Goal: Task Accomplishment & Management: Use online tool/utility

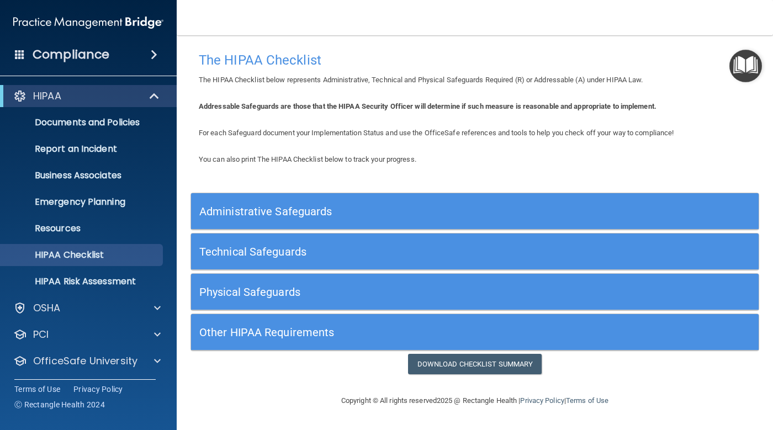
click at [282, 211] on h5 "Administrative Safeguards" at bounding box center [403, 211] width 409 height 12
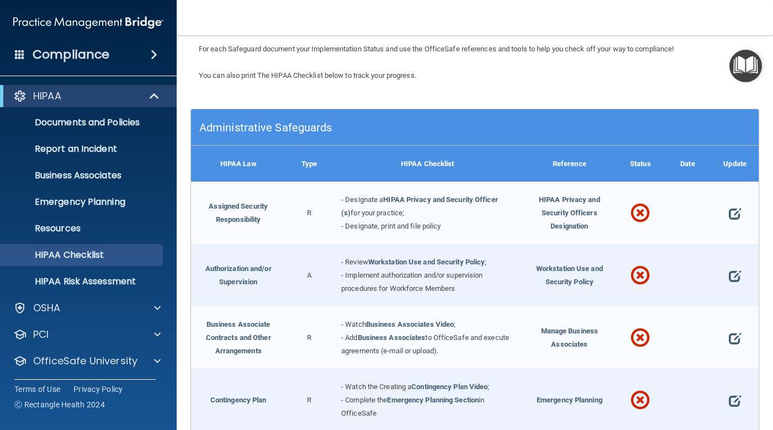
scroll to position [110, 0]
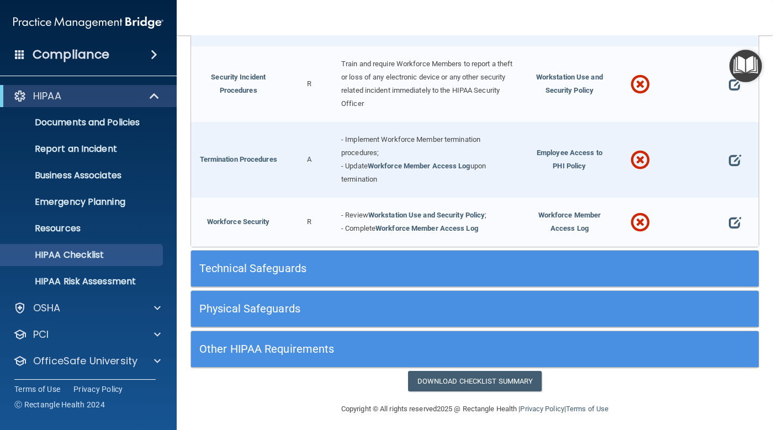
click at [480, 256] on div "Technical Safeguards" at bounding box center [404, 268] width 426 height 25
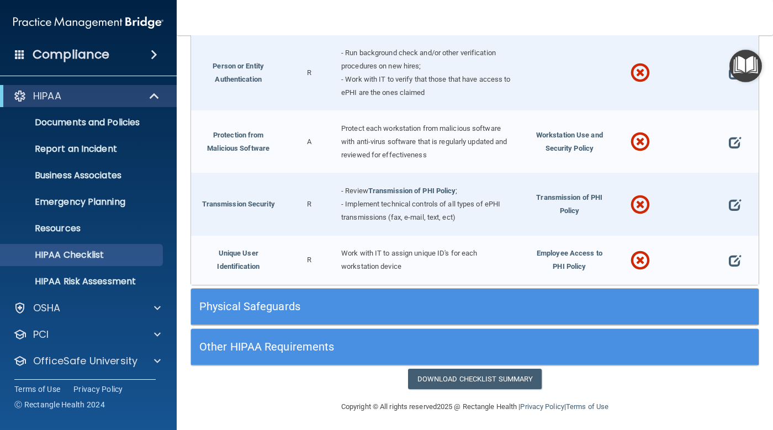
scroll to position [1930, 0]
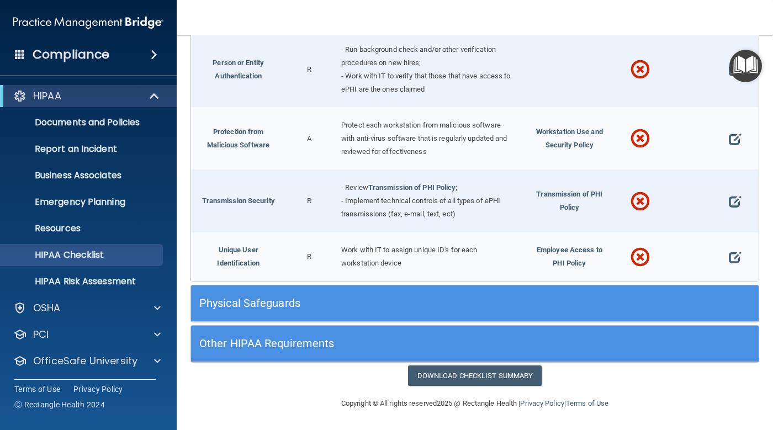
click at [461, 294] on div "Physical Safeguards" at bounding box center [404, 303] width 426 height 25
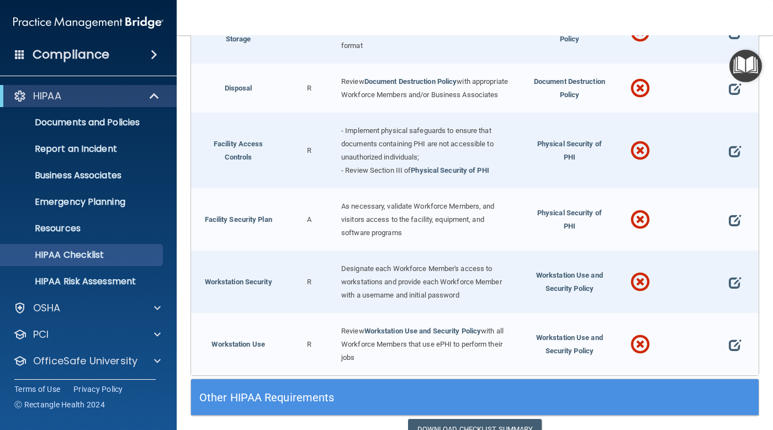
scroll to position [2400, 0]
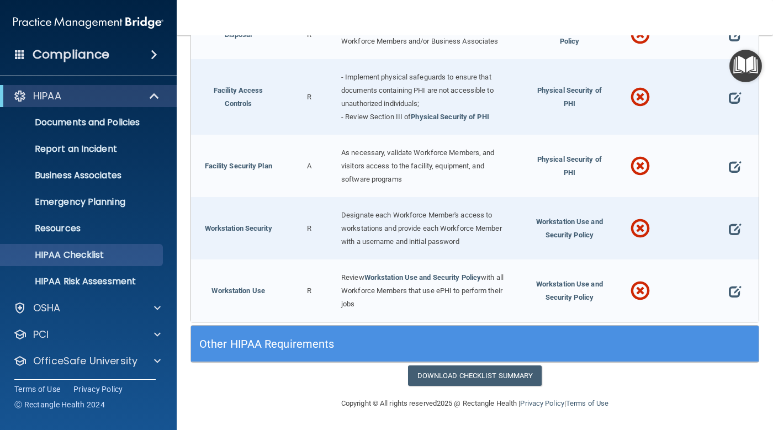
click at [439, 347] on h5 "Other HIPAA Requirements" at bounding box center [403, 344] width 409 height 12
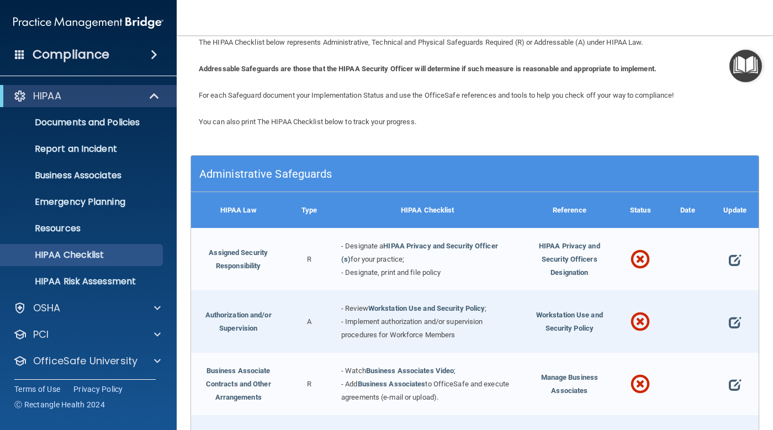
scroll to position [110, 0]
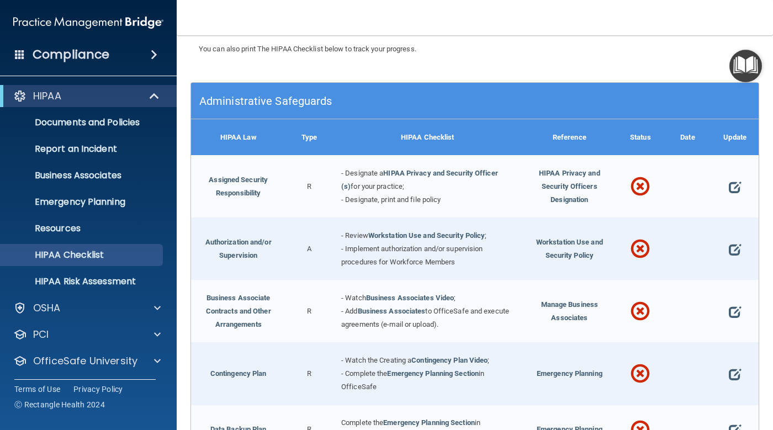
drag, startPoint x: 397, startPoint y: 166, endPoint x: 398, endPoint y: 160, distance: 6.2
drag, startPoint x: 398, startPoint y: 160, endPoint x: 376, endPoint y: 125, distance: 41.2
click at [376, 125] on div "HIPAA Checklist" at bounding box center [427, 137] width 189 height 36
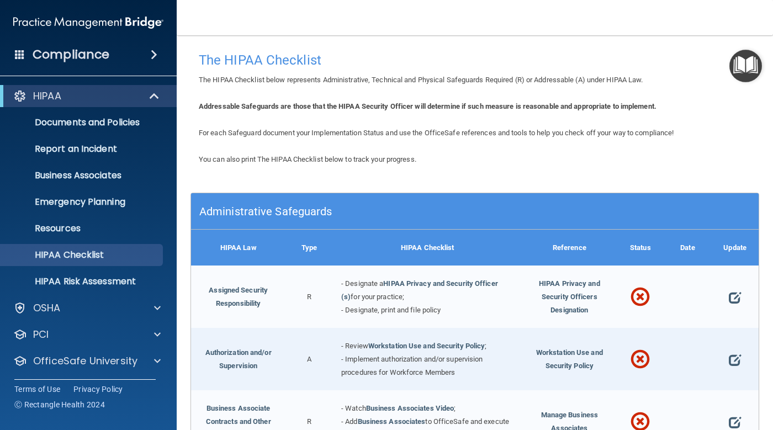
scroll to position [55, 0]
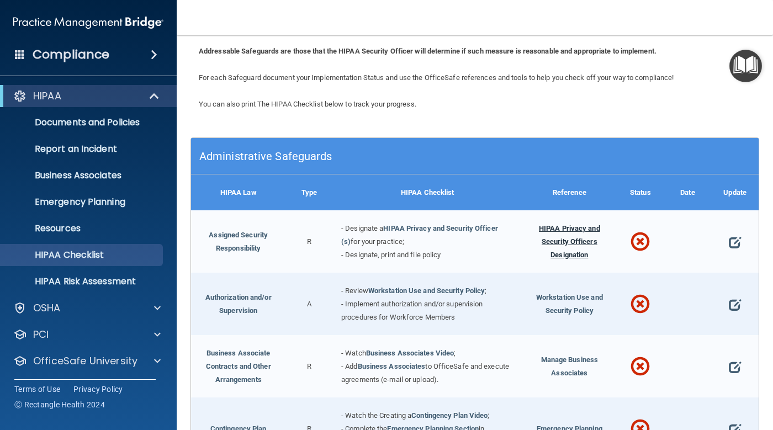
click at [561, 242] on span "HIPAA Privacy and Security Officers Designation" at bounding box center [569, 241] width 61 height 35
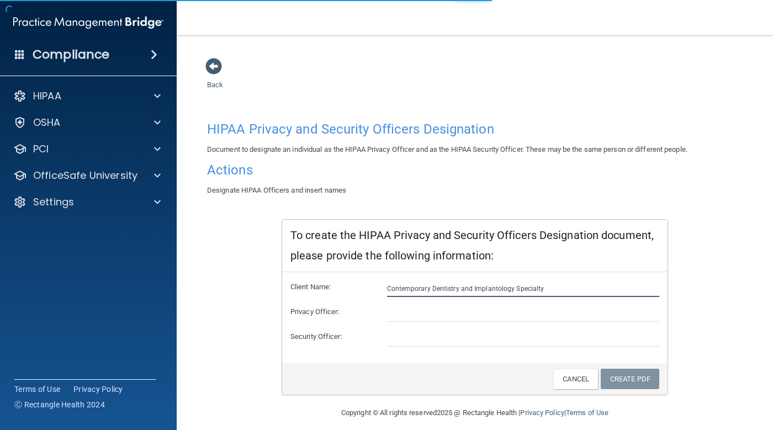
click at [545, 291] on input "Contemporary Dentistry and Implantology Specialty" at bounding box center [523, 288] width 273 height 17
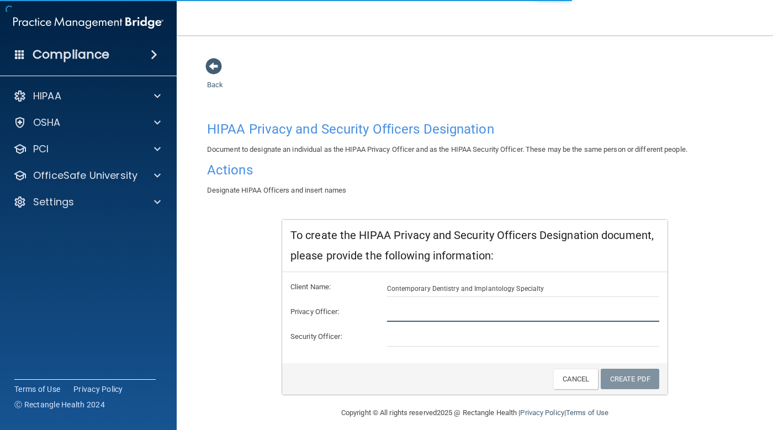
click at [511, 308] on input "text" at bounding box center [523, 313] width 273 height 17
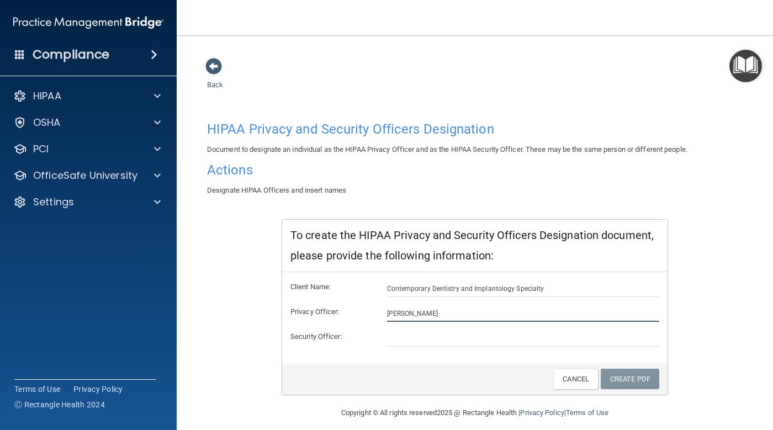
type input "[PERSON_NAME]"
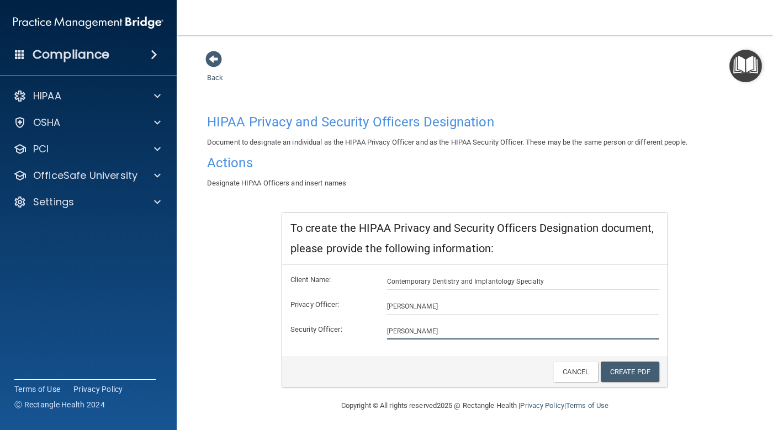
scroll to position [9, 0]
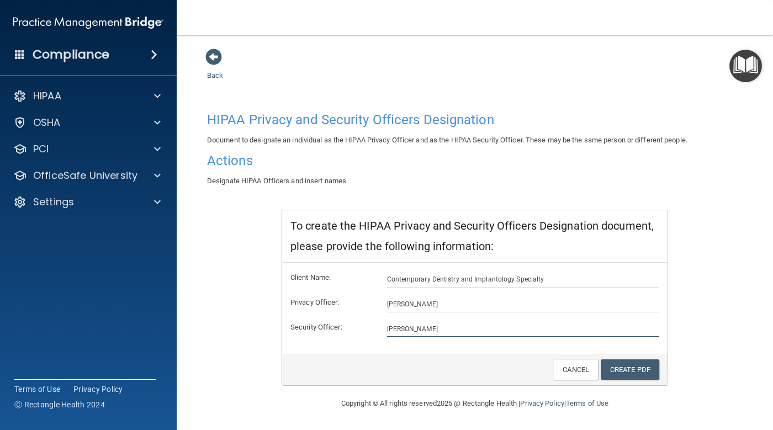
type input "[PERSON_NAME]"
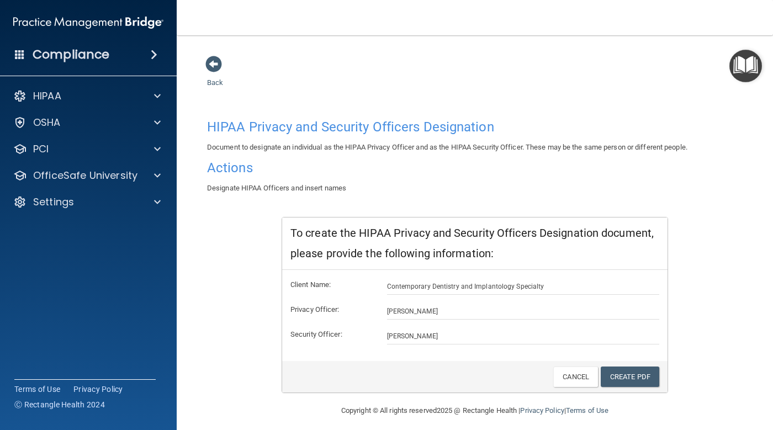
scroll to position [0, 0]
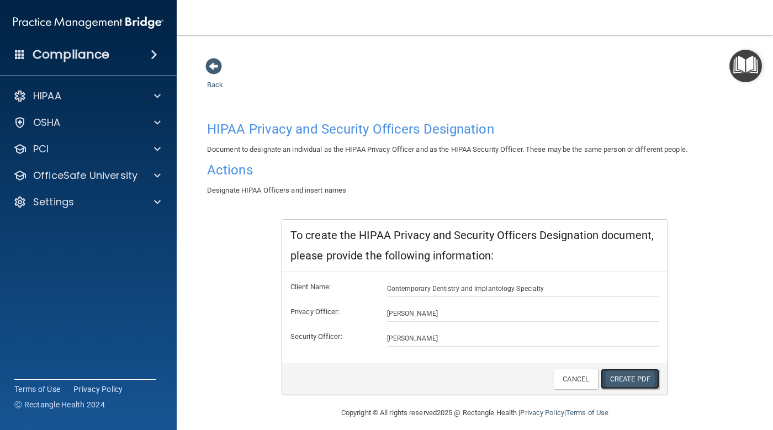
click at [615, 373] on link "Create PDF" at bounding box center [630, 379] width 59 height 20
click at [220, 62] on span at bounding box center [213, 66] width 17 height 17
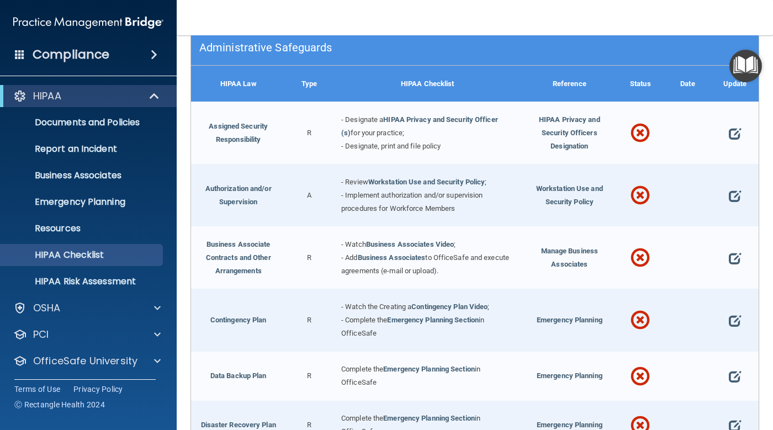
scroll to position [166, 0]
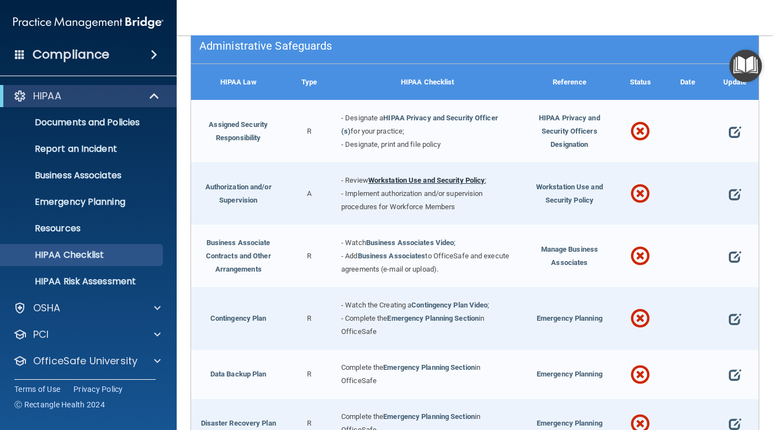
click at [399, 180] on link "Workstation Use and Security Policy" at bounding box center [426, 180] width 117 height 8
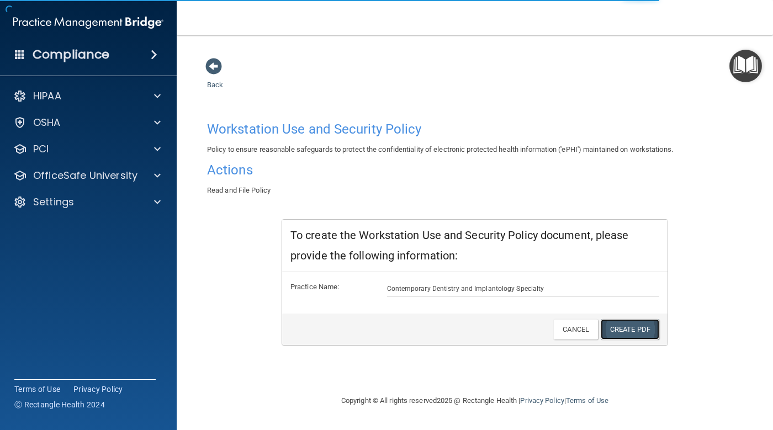
click at [624, 327] on link "Create PDF" at bounding box center [630, 329] width 59 height 20
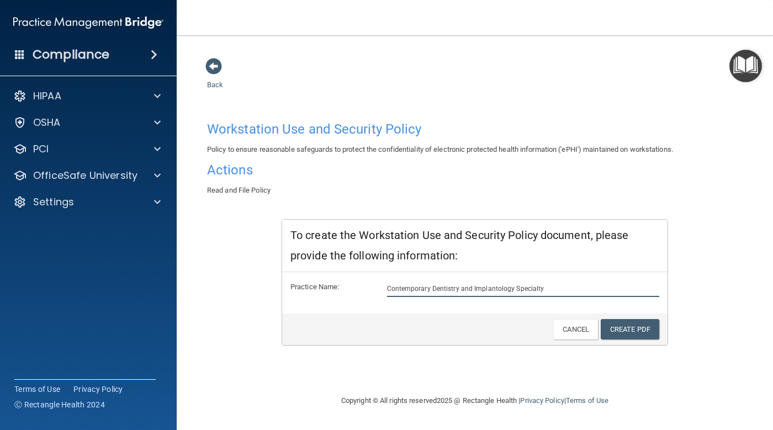
click at [547, 290] on input "Contemporary Dentistry and Implantology Specialty" at bounding box center [523, 288] width 273 height 17
type input "Contemporary Dentistry and Implantology"
click at [615, 325] on link "Create PDF" at bounding box center [630, 329] width 59 height 20
click at [618, 335] on link "Create PDF" at bounding box center [630, 329] width 59 height 20
click at [213, 70] on span at bounding box center [213, 66] width 17 height 17
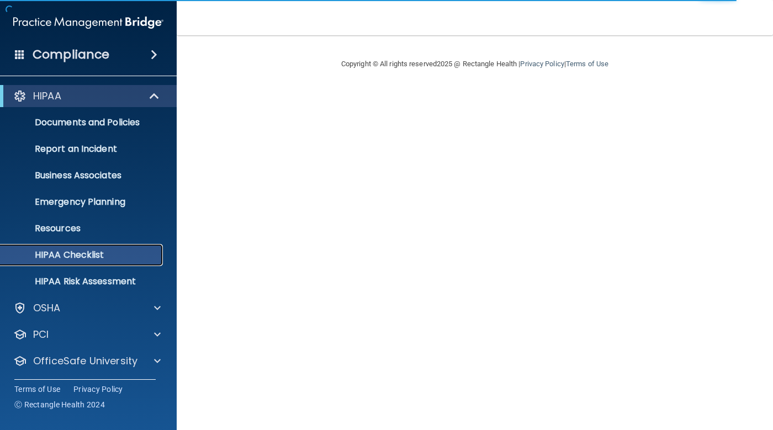
click at [103, 255] on p "HIPAA Checklist" at bounding box center [82, 254] width 151 height 11
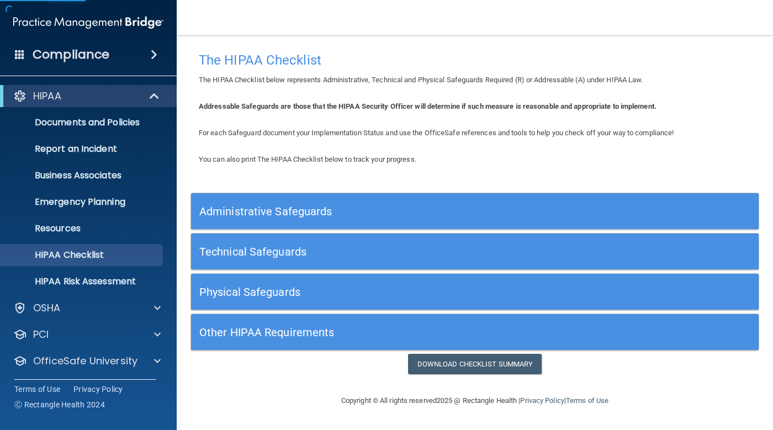
click at [337, 203] on div "Administrative Safeguards" at bounding box center [404, 211] width 426 height 25
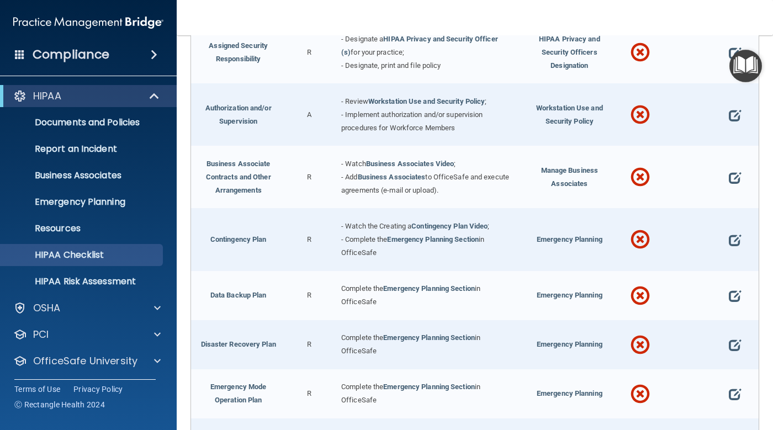
scroll to position [276, 0]
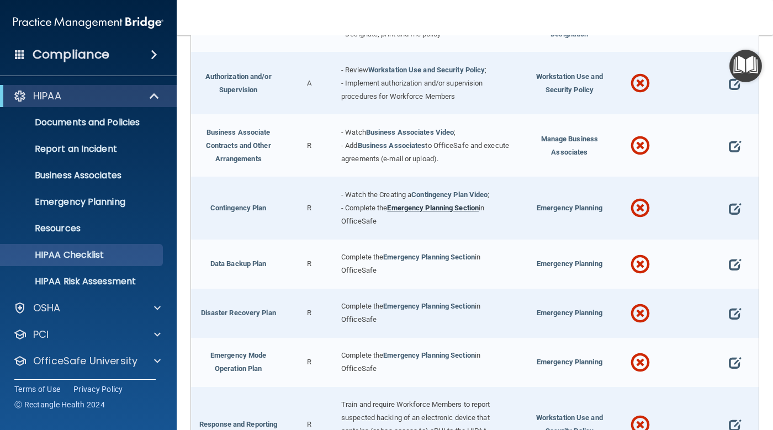
click at [432, 206] on link "Emergency Planning Section" at bounding box center [433, 208] width 92 height 8
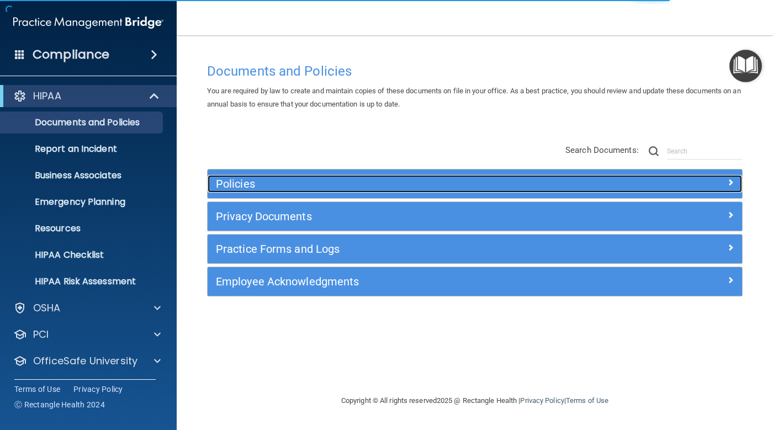
click at [432, 187] on h5 "Policies" at bounding box center [408, 184] width 384 height 12
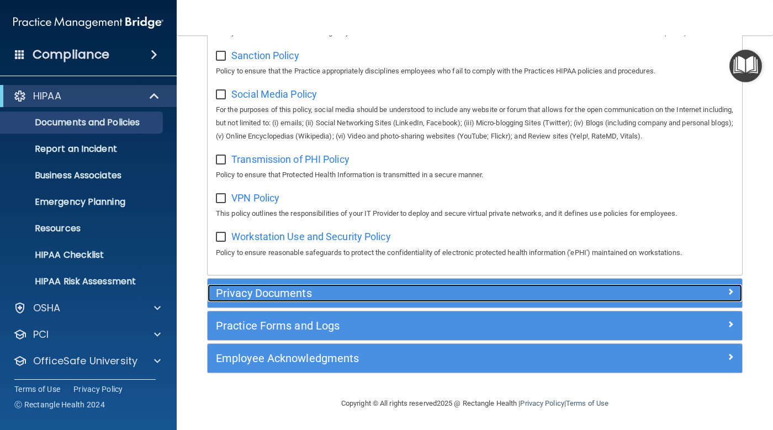
click at [378, 285] on div "Privacy Documents" at bounding box center [408, 293] width 401 height 18
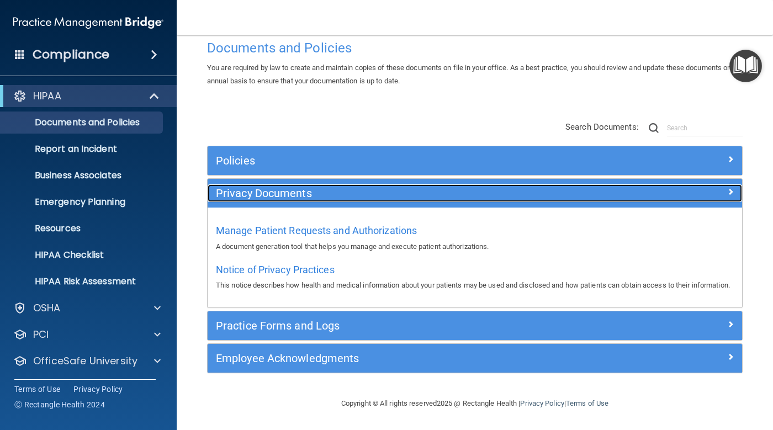
scroll to position [36, 0]
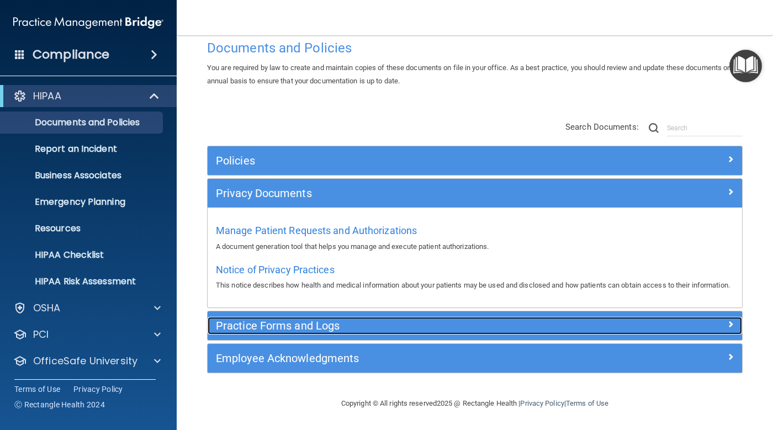
click at [381, 327] on h5 "Practice Forms and Logs" at bounding box center [408, 326] width 384 height 12
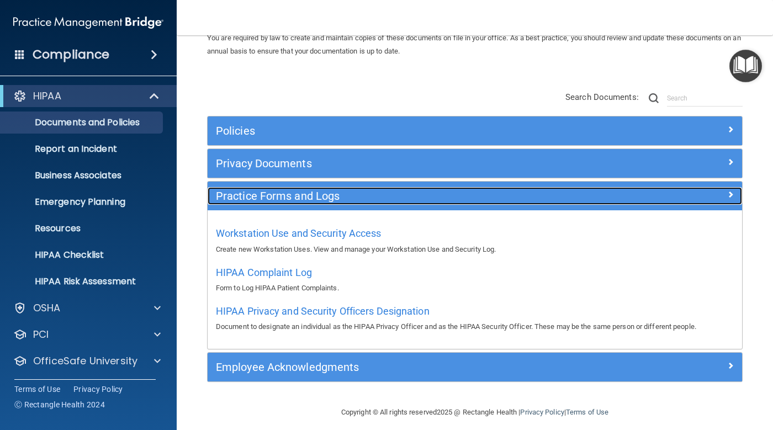
scroll to position [62, 0]
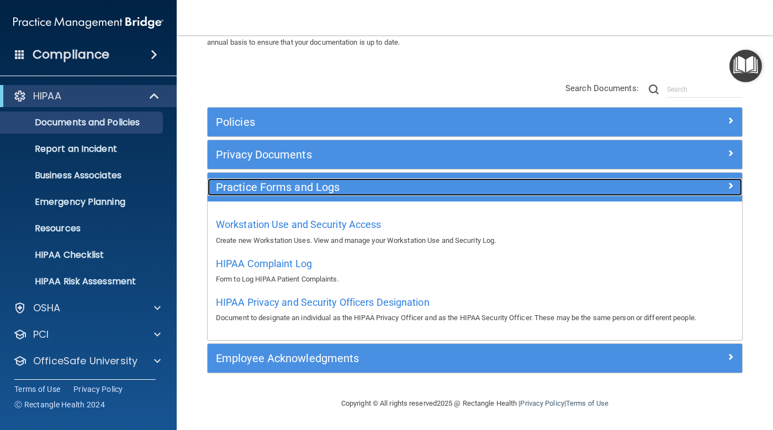
click at [320, 185] on h5 "Practice Forms and Logs" at bounding box center [408, 187] width 384 height 12
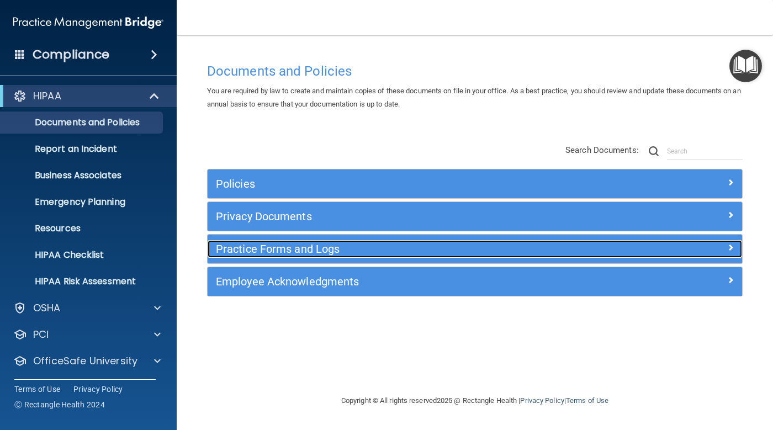
scroll to position [0, 0]
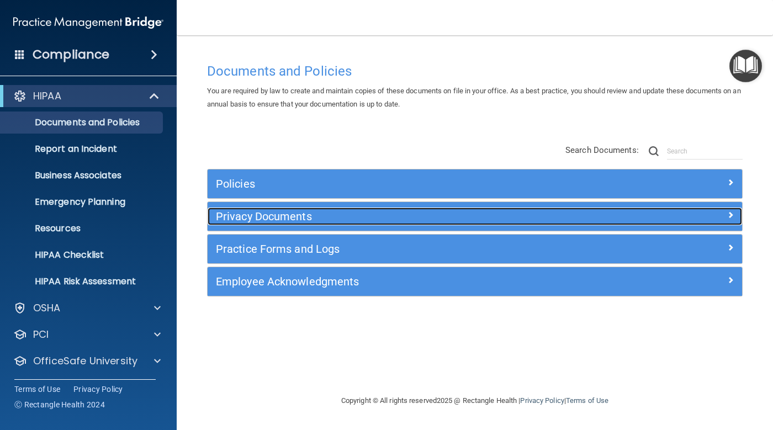
click at [320, 220] on h5 "Privacy Documents" at bounding box center [408, 216] width 384 height 12
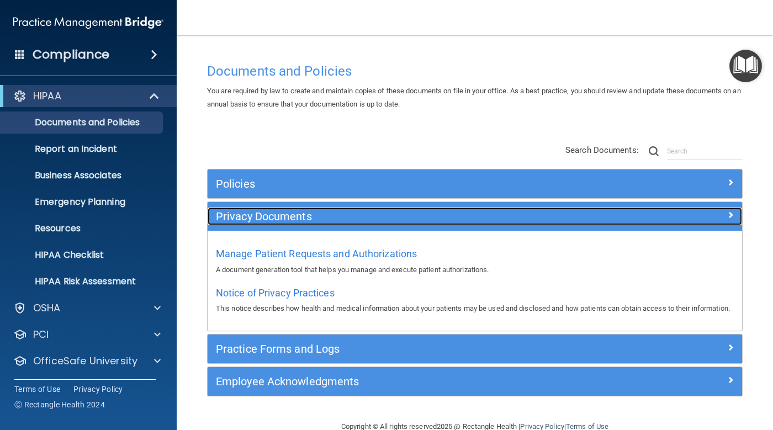
scroll to position [36, 0]
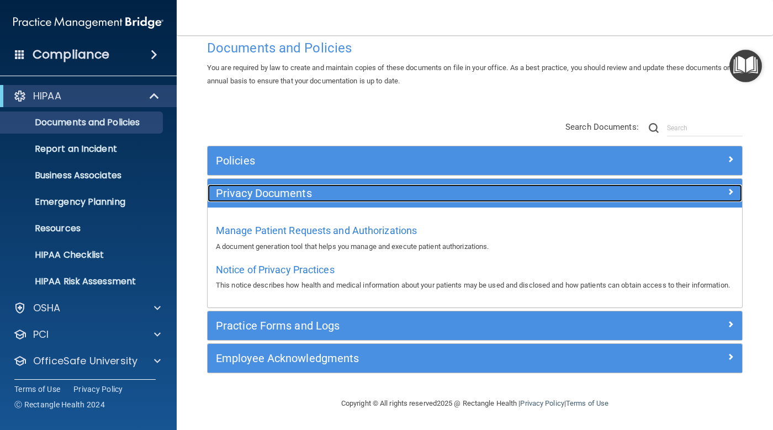
click at [321, 187] on div "Privacy Documents" at bounding box center [408, 193] width 401 height 18
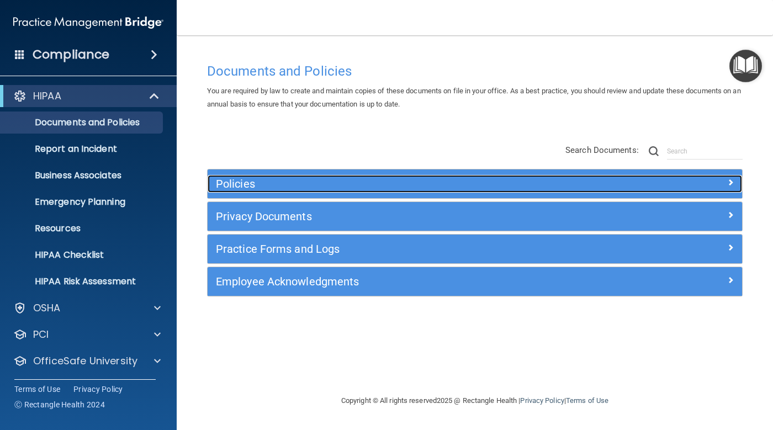
click at [324, 187] on h5 "Policies" at bounding box center [408, 184] width 384 height 12
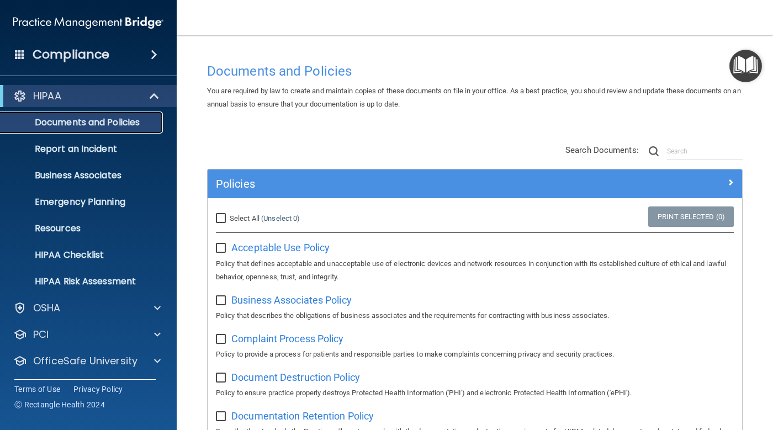
click at [139, 129] on link "Documents and Policies" at bounding box center [76, 122] width 174 height 22
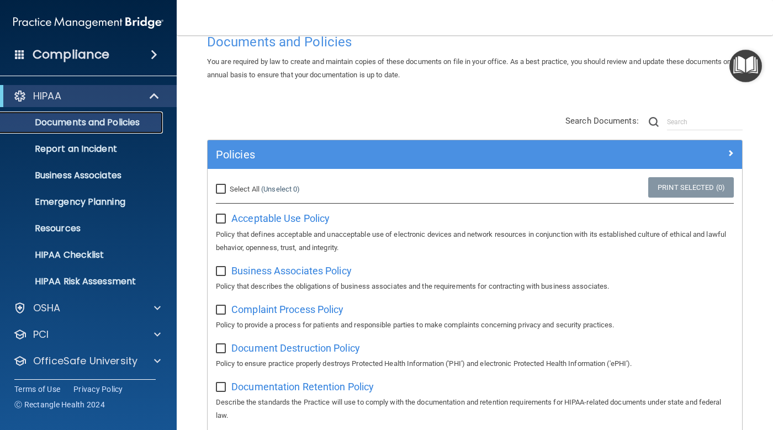
scroll to position [55, 0]
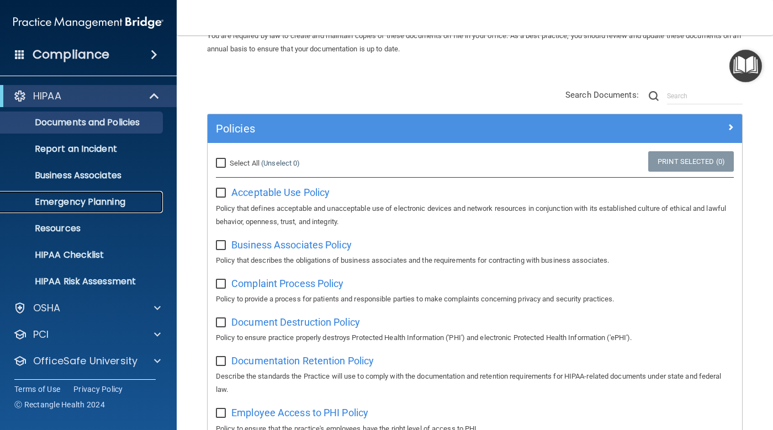
click at [102, 203] on p "Emergency Planning" at bounding box center [82, 202] width 151 height 11
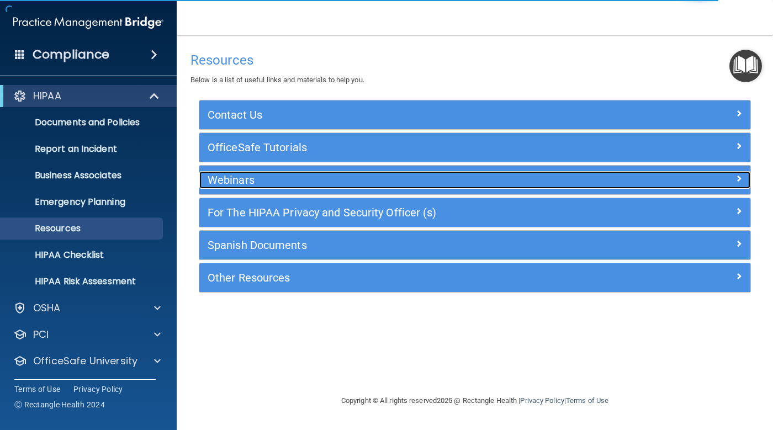
click at [253, 184] on h5 "Webinars" at bounding box center [406, 180] width 397 height 12
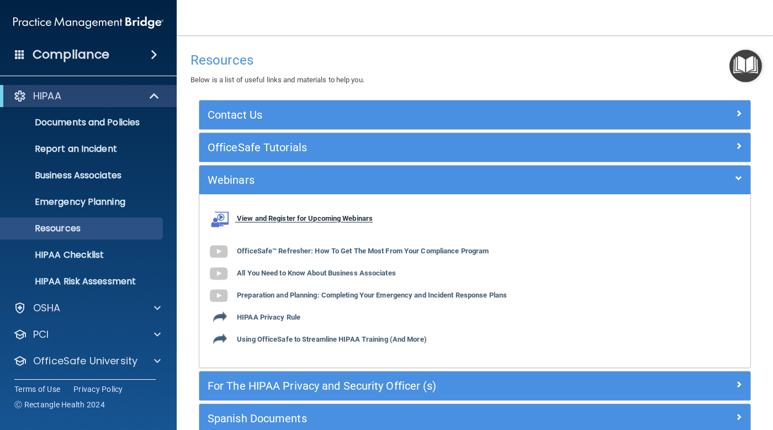
click at [258, 215] on b "View and Register for Upcoming Webinars" at bounding box center [305, 219] width 136 height 8
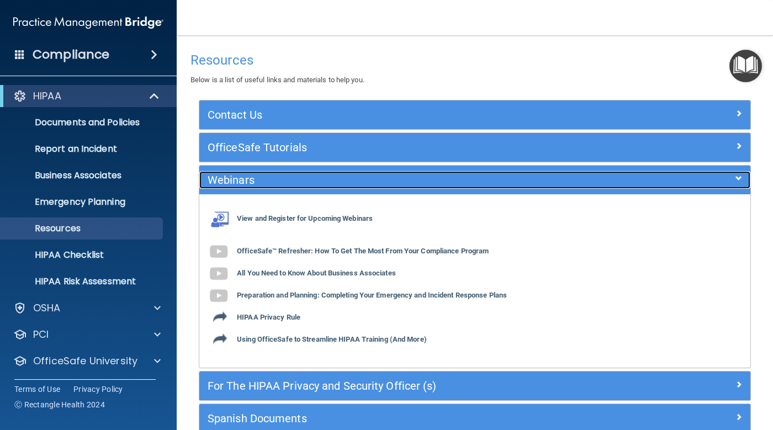
click at [636, 177] on div at bounding box center [682, 177] width 138 height 13
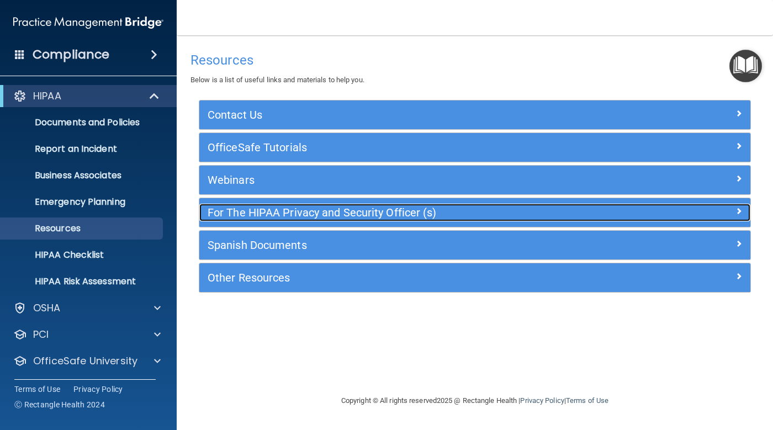
click at [581, 210] on h5 "For The HIPAA Privacy and Security Officer (s)" at bounding box center [406, 212] width 397 height 12
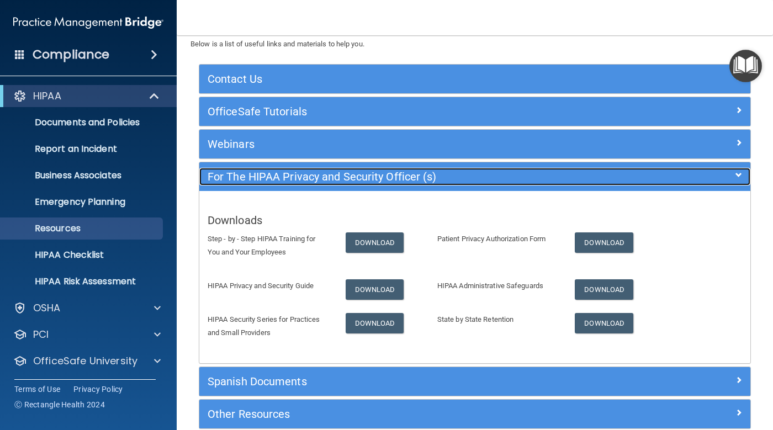
scroll to position [55, 0]
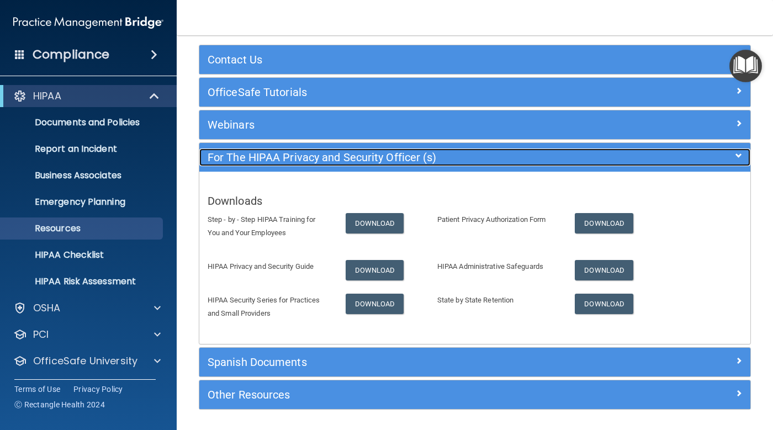
click at [495, 160] on h5 "For The HIPAA Privacy and Security Officer (s)" at bounding box center [406, 157] width 397 height 12
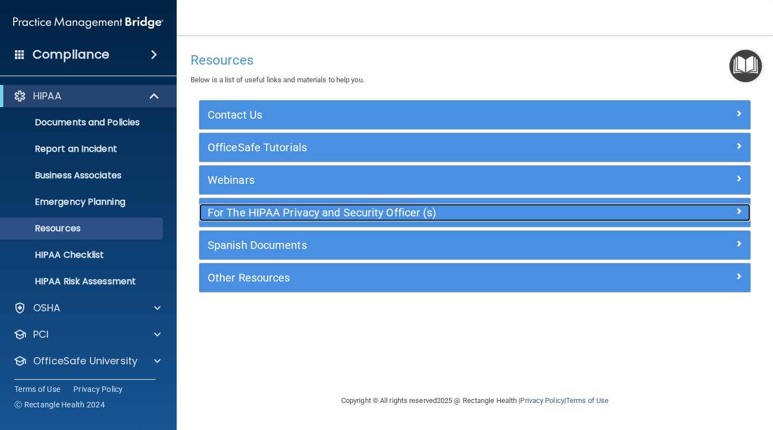
scroll to position [0, 0]
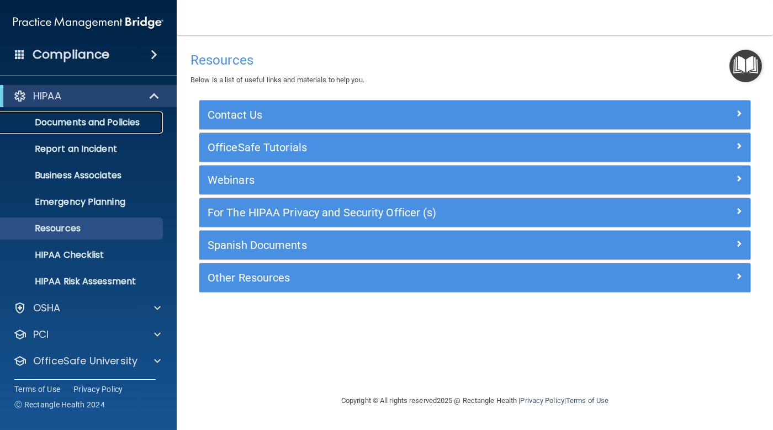
click at [96, 120] on p "Documents and Policies" at bounding box center [82, 122] width 151 height 11
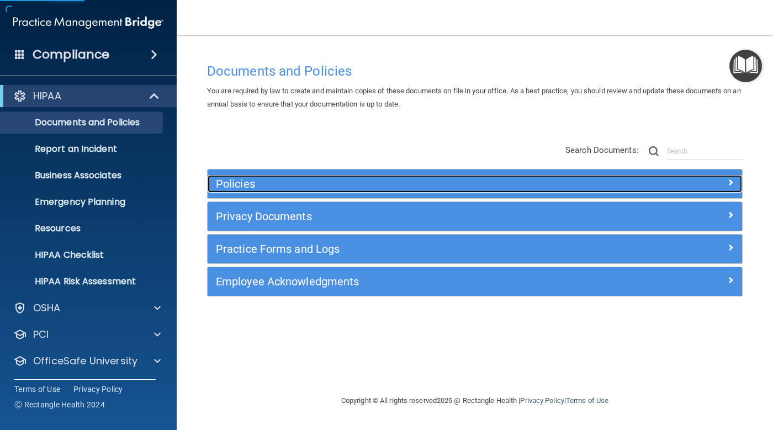
click at [311, 185] on h5 "Policies" at bounding box center [408, 184] width 384 height 12
